Goal: Navigation & Orientation: Go to known website

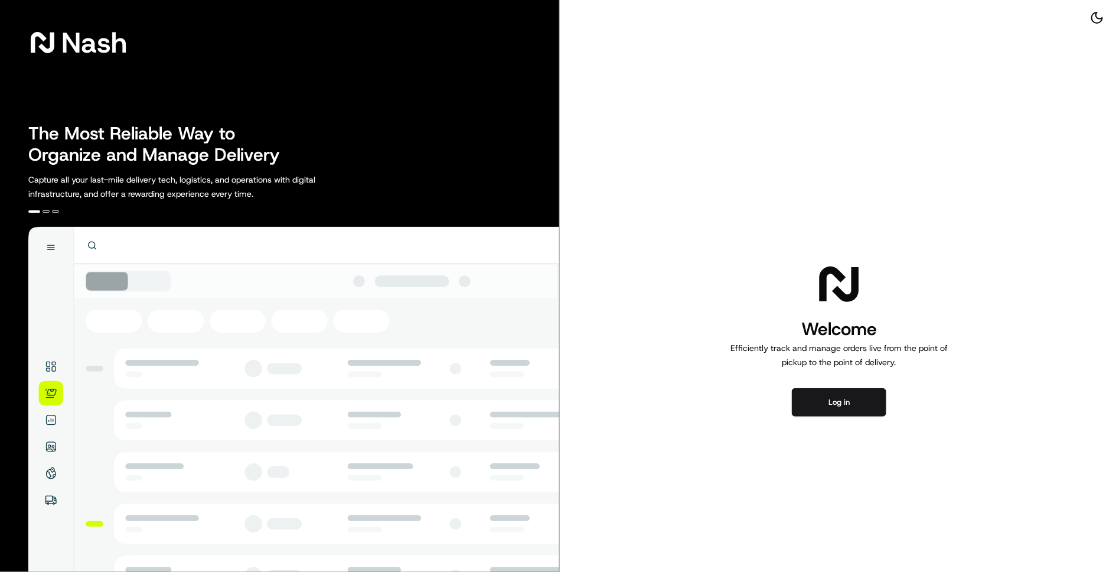
click at [837, 397] on button "Log in" at bounding box center [839, 402] width 94 height 28
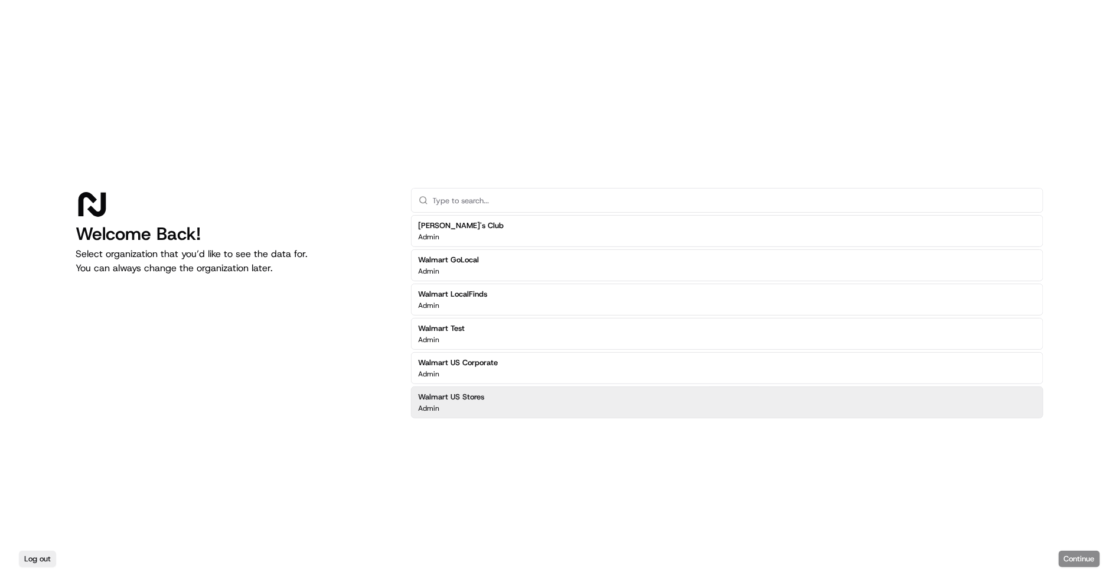
click at [498, 398] on div "Walmart US Stores Admin" at bounding box center [727, 402] width 633 height 32
click at [1086, 563] on button "Continue" at bounding box center [1079, 558] width 41 height 17
